Goal: Information Seeking & Learning: Learn about a topic

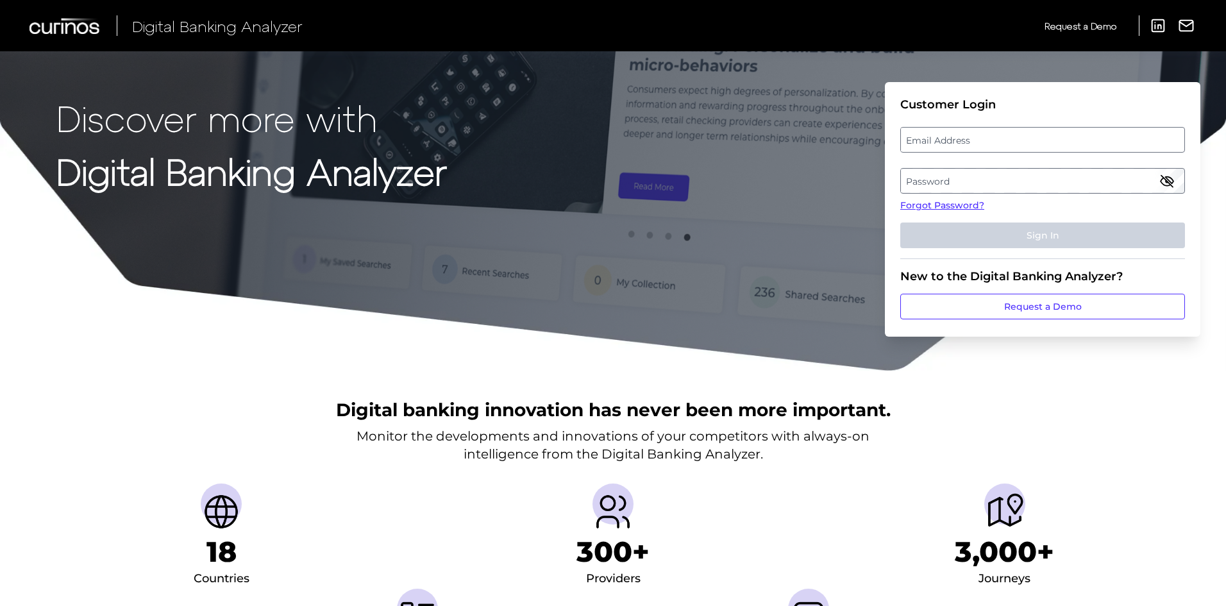
click at [966, 146] on label "Email Address" at bounding box center [1042, 139] width 283 height 23
click at [966, 146] on input "email" at bounding box center [1042, 140] width 285 height 26
type input "[EMAIL_ADDRESS][DOMAIN_NAME]"
click at [966, 173] on label "Password" at bounding box center [1042, 180] width 283 height 23
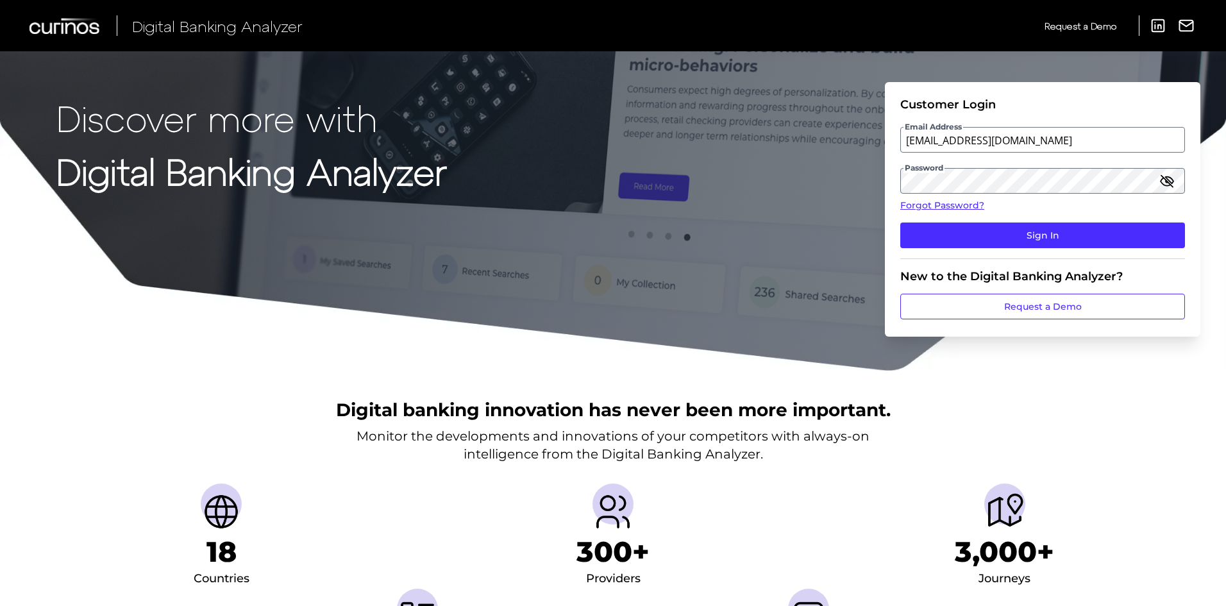
click at [1168, 182] on icon "button" at bounding box center [1166, 180] width 15 height 15
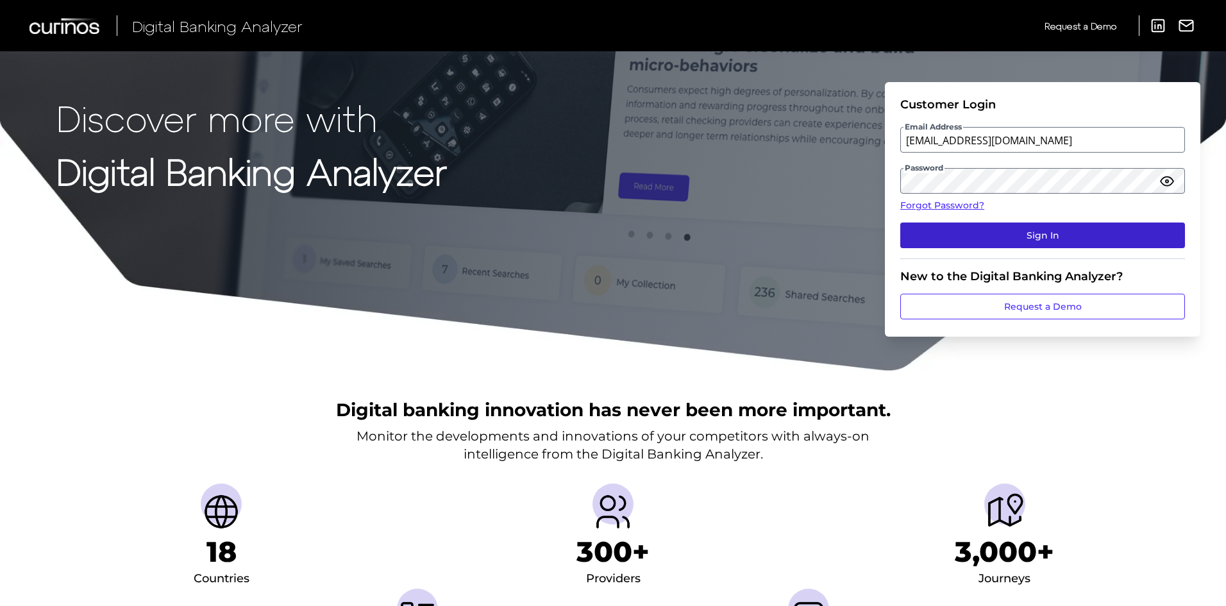
click at [1064, 240] on button "Sign In" at bounding box center [1042, 236] width 285 height 26
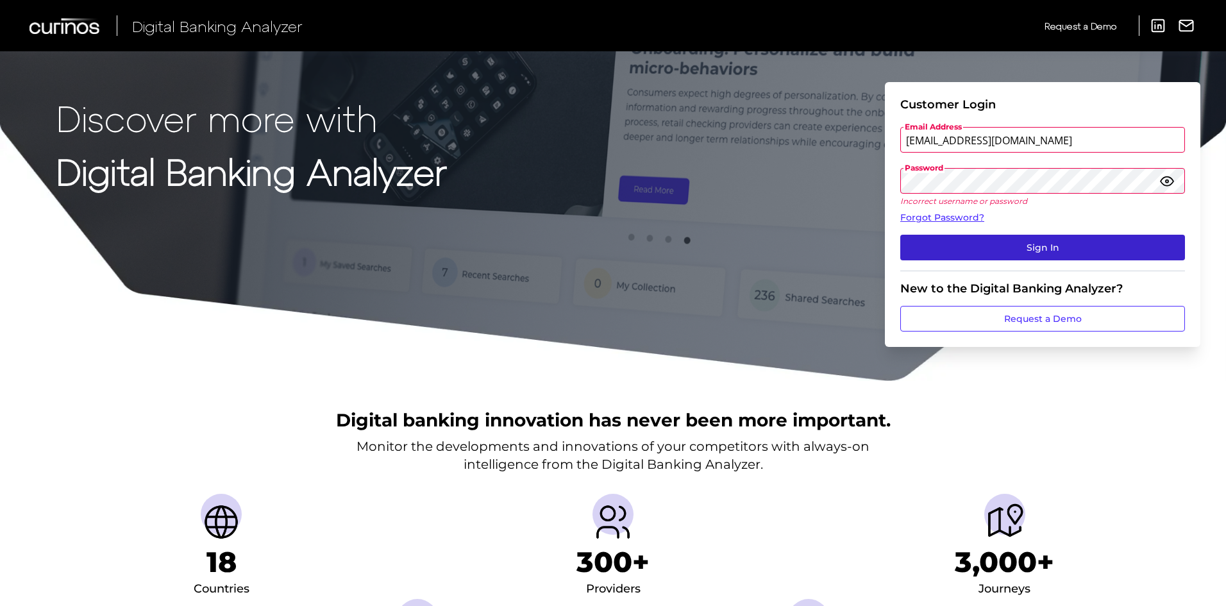
click at [1032, 240] on button "Sign In" at bounding box center [1042, 248] width 285 height 26
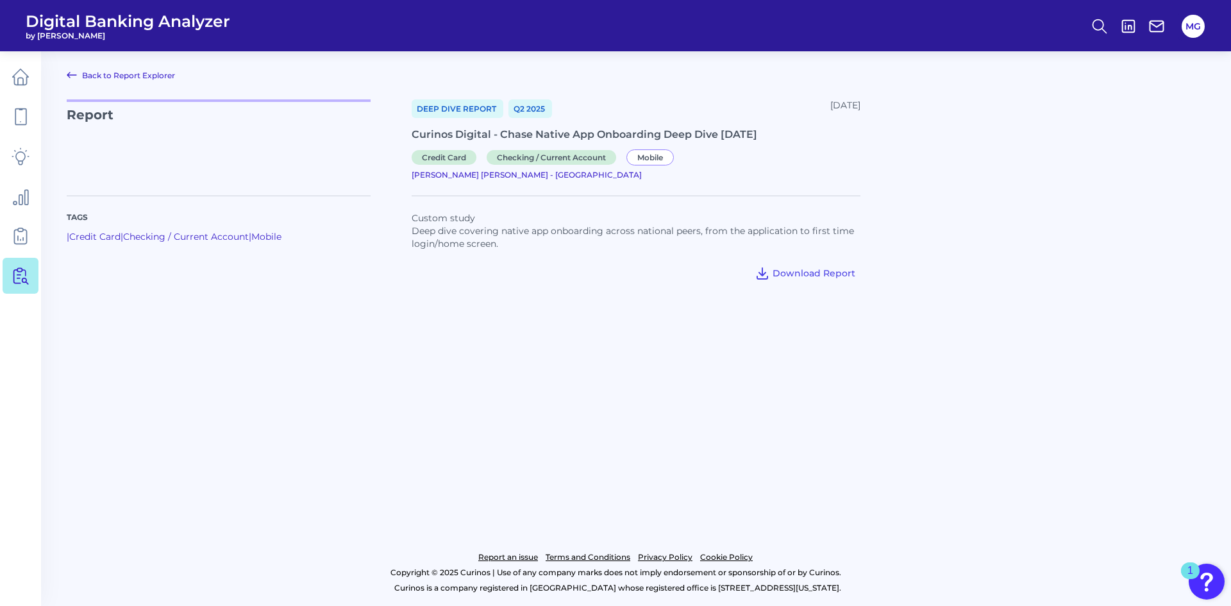
click at [134, 76] on link "Back to Report Explorer" at bounding box center [121, 74] width 108 height 15
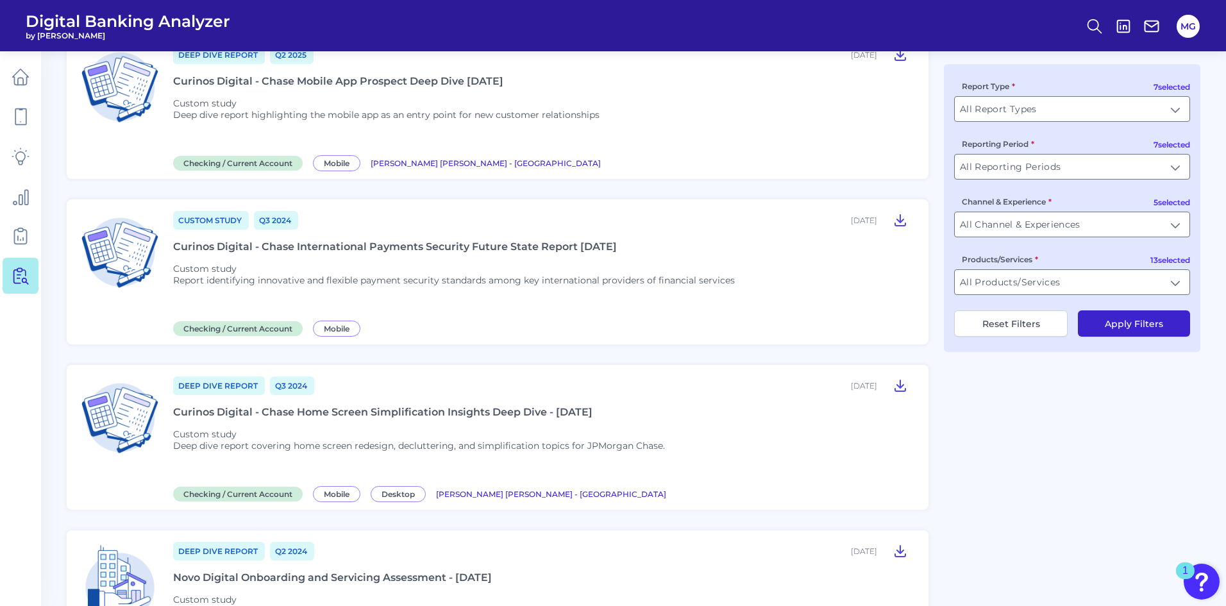
scroll to position [209, 0]
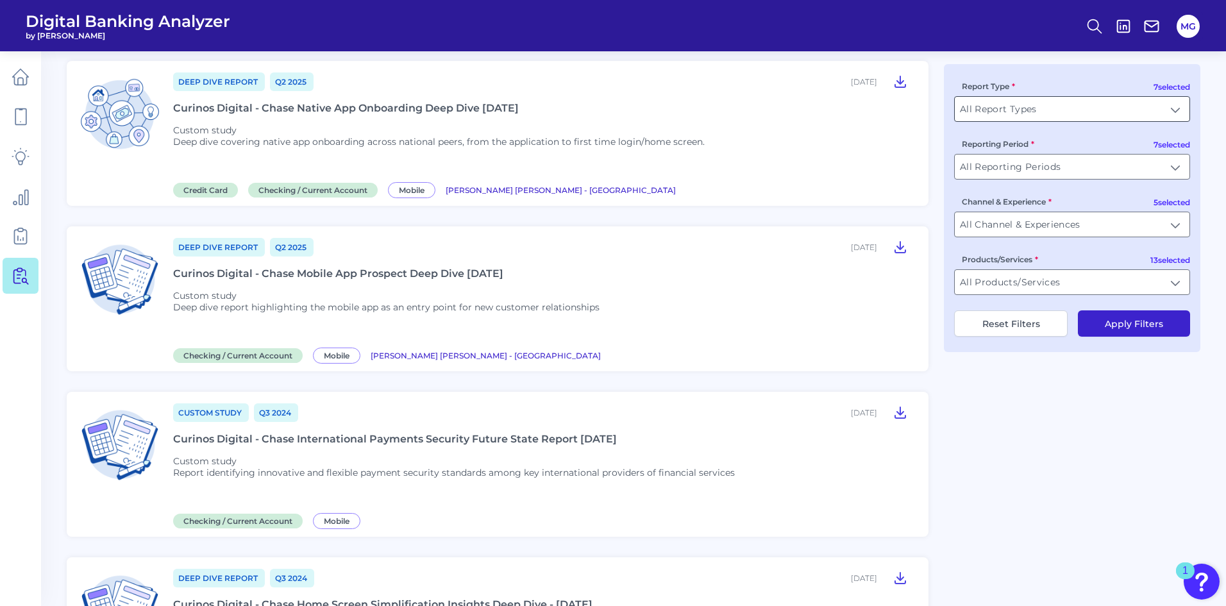
click at [1064, 113] on input "All Report Types" at bounding box center [1072, 109] width 235 height 24
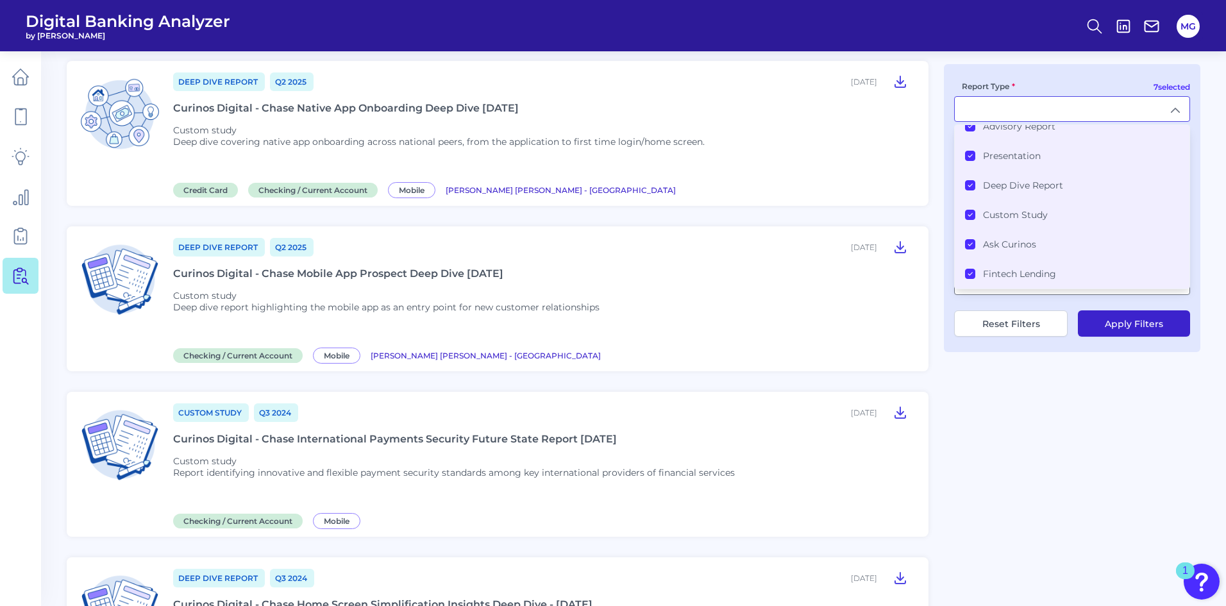
scroll to position [0, 0]
type input "All Report Types"
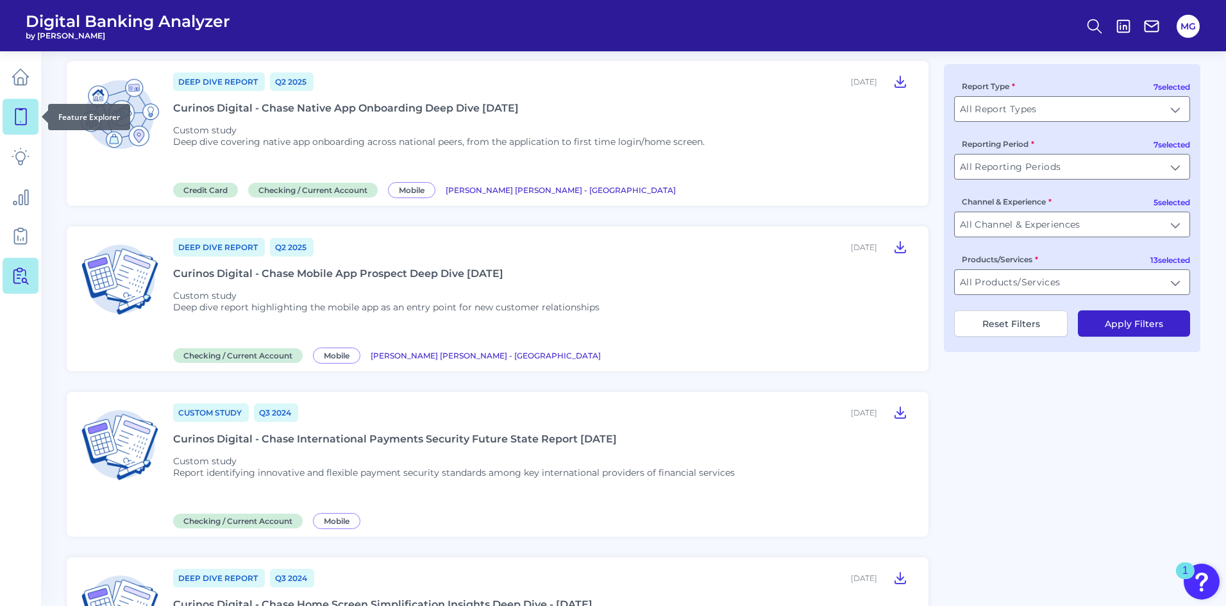
click at [10, 130] on link at bounding box center [21, 117] width 36 height 36
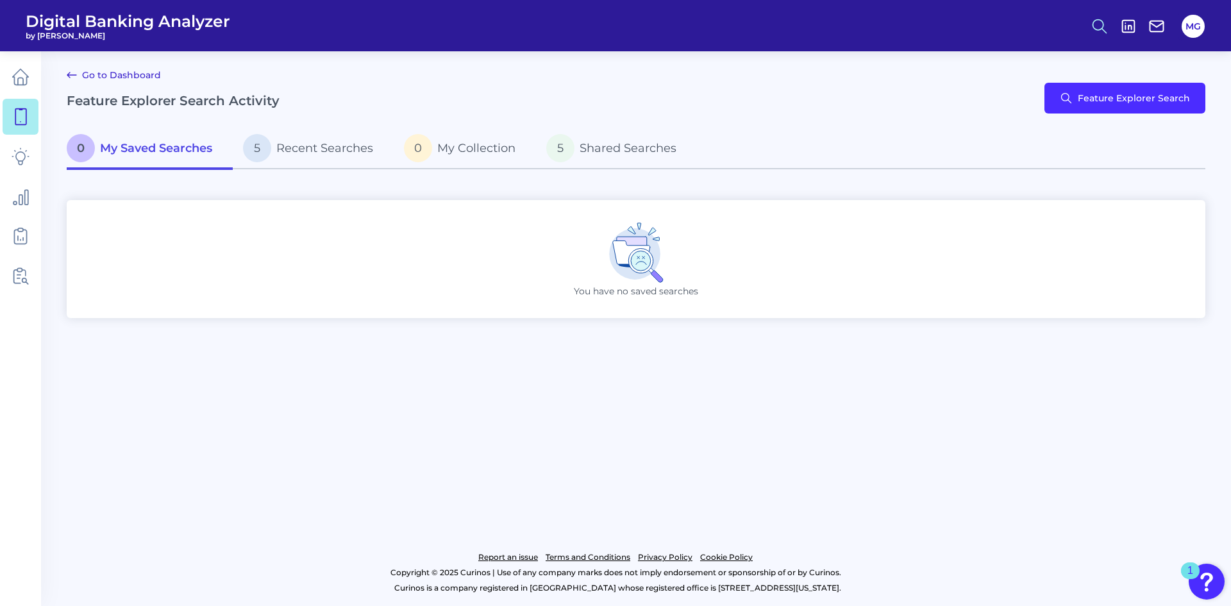
click at [1099, 28] on icon at bounding box center [1100, 26] width 18 height 18
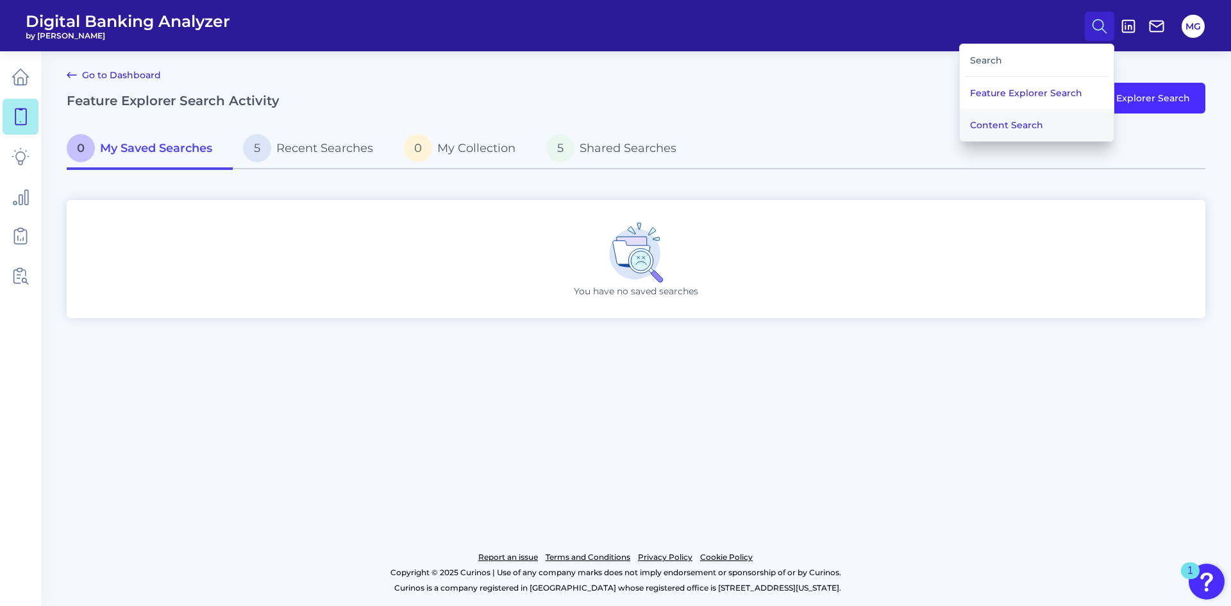
click at [986, 134] on button "Content Search" at bounding box center [1037, 125] width 154 height 32
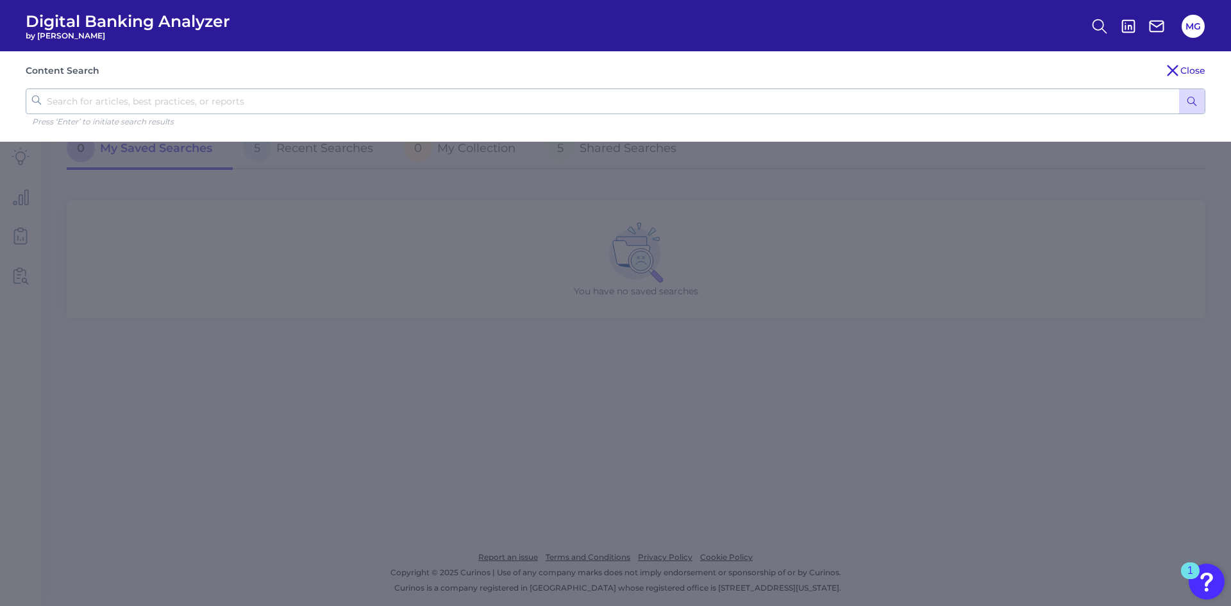
click at [253, 103] on input "text" at bounding box center [616, 101] width 1180 height 26
type input "h"
type input "optimize CX"
click button "submit" at bounding box center [1192, 101] width 26 height 24
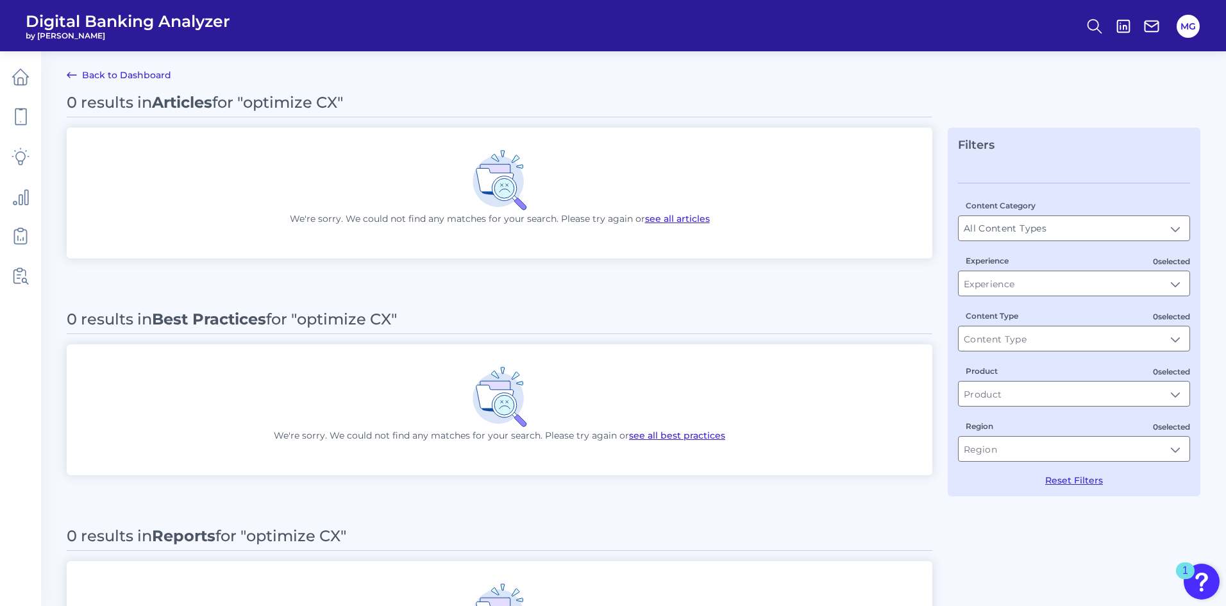
scroll to position [156, 0]
